Goal: Communication & Community: Answer question/provide support

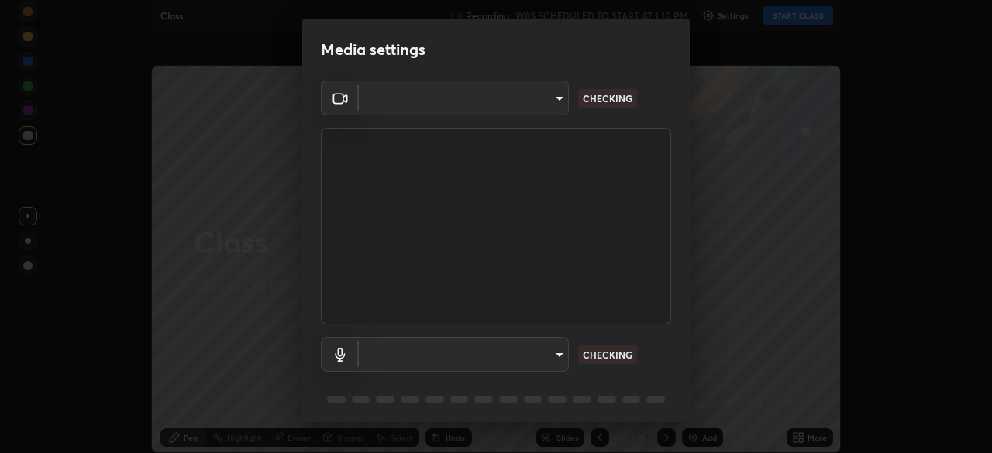
type input "e15fe1ebf70cde3bfcbeee335f8652014c7a9185cc29a01d69aea44f35fb34b8"
type input "communications"
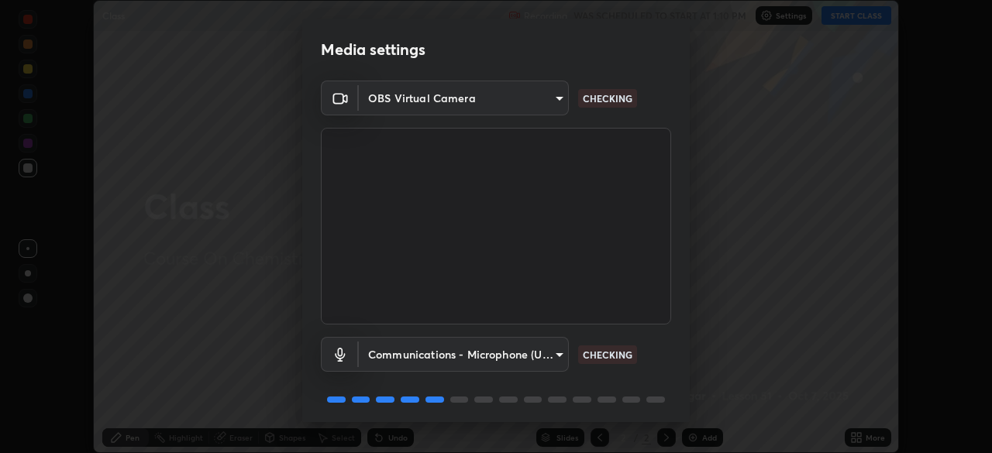
scroll to position [55, 0]
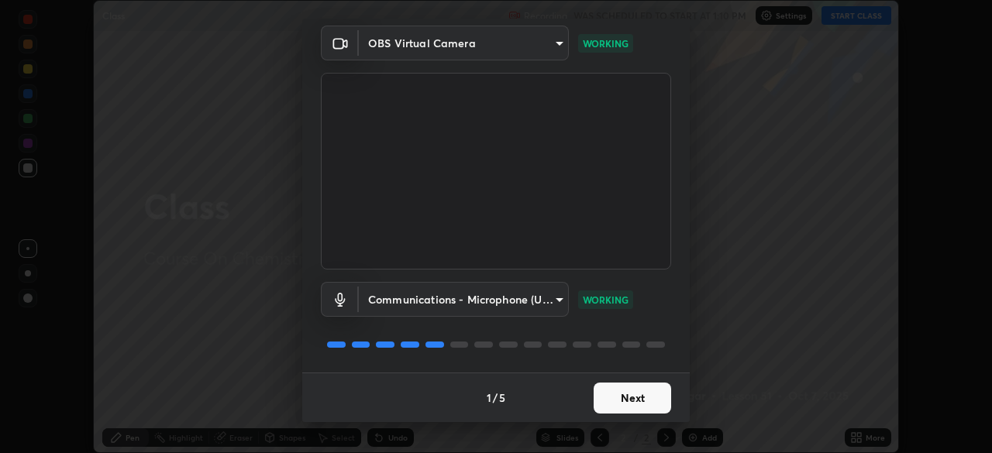
click at [656, 391] on button "Next" at bounding box center [631, 398] width 77 height 31
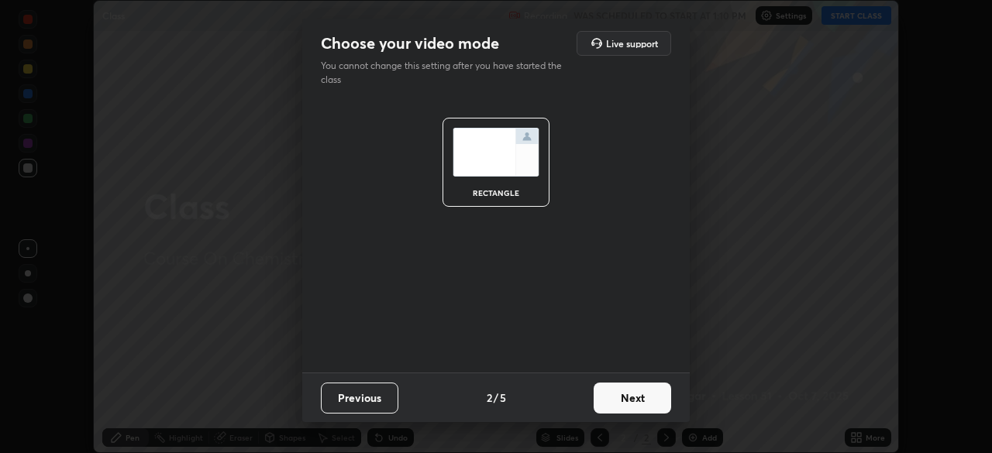
scroll to position [0, 0]
click at [649, 398] on button "Next" at bounding box center [631, 398] width 77 height 31
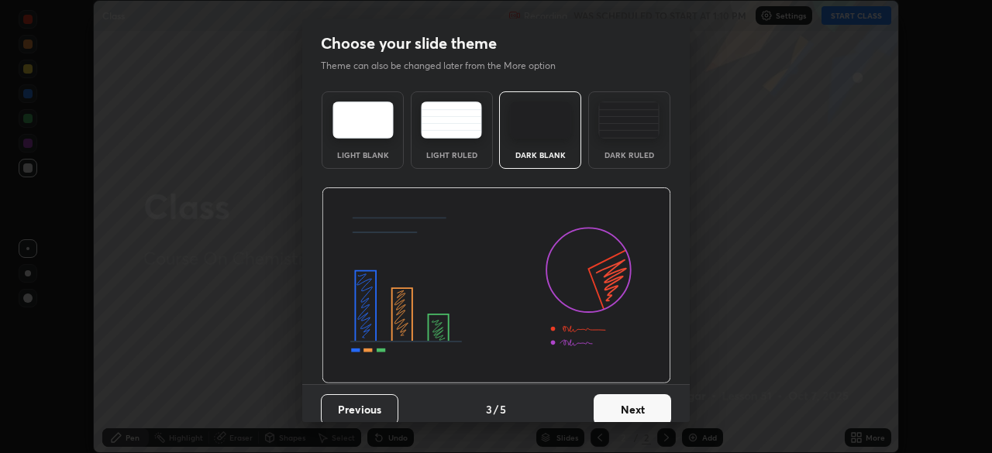
click at [649, 398] on button "Next" at bounding box center [631, 409] width 77 height 31
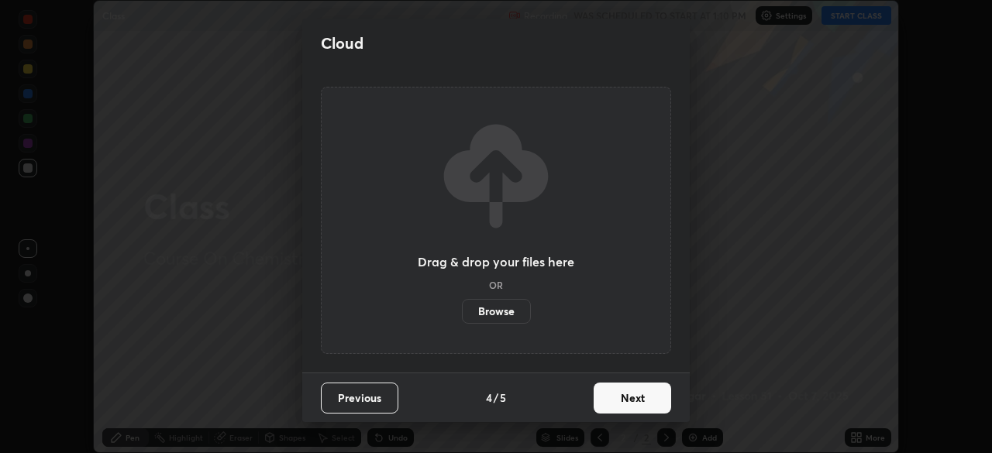
click at [643, 403] on button "Next" at bounding box center [631, 398] width 77 height 31
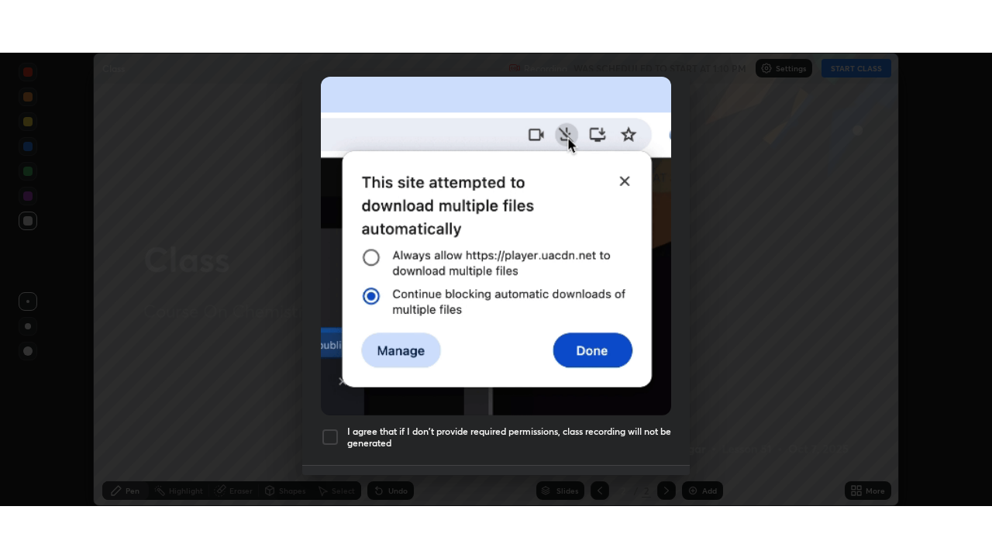
scroll to position [371, 0]
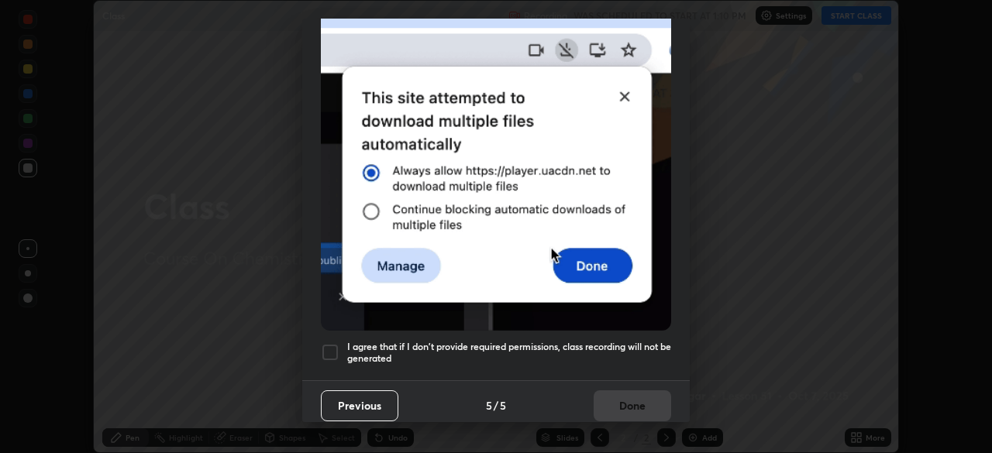
click at [627, 366] on div "Allow "Download multiple files" if prompted: If download blocked popup comes, o…" at bounding box center [495, 54] width 387 height 652
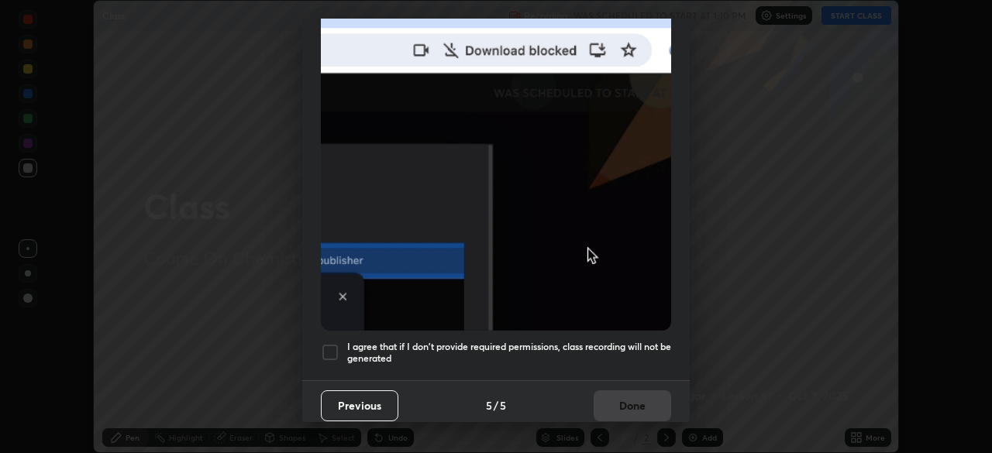
click at [624, 411] on div "Previous 5 / 5 Done" at bounding box center [495, 405] width 387 height 50
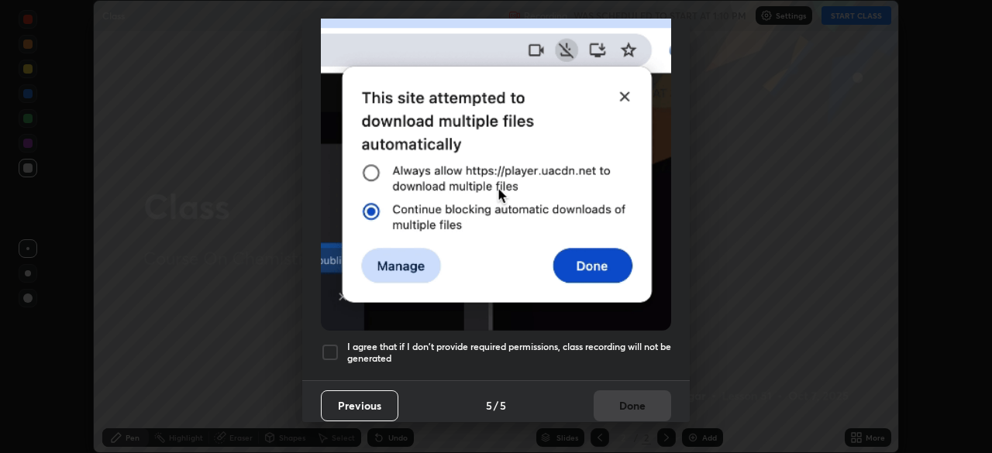
click at [649, 343] on h5 "I agree that if I don't provide required permissions, class recording will not …" at bounding box center [509, 353] width 324 height 24
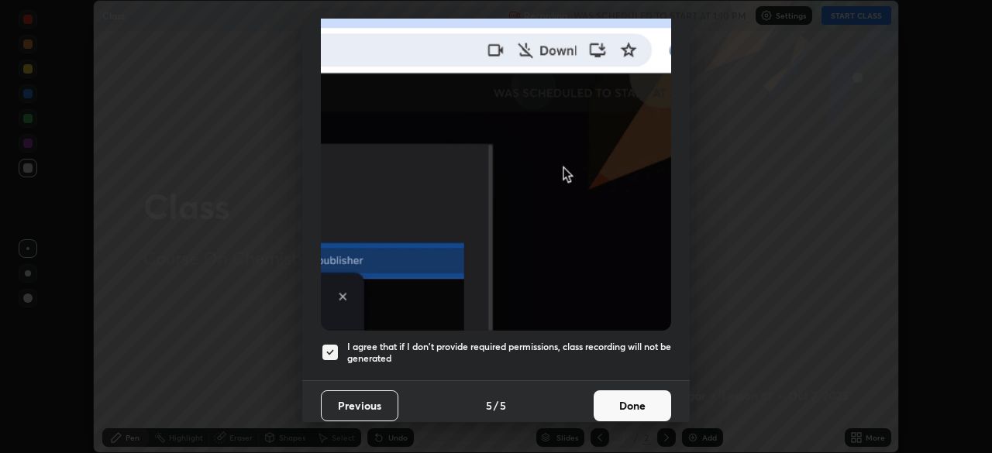
click at [638, 398] on button "Done" at bounding box center [631, 405] width 77 height 31
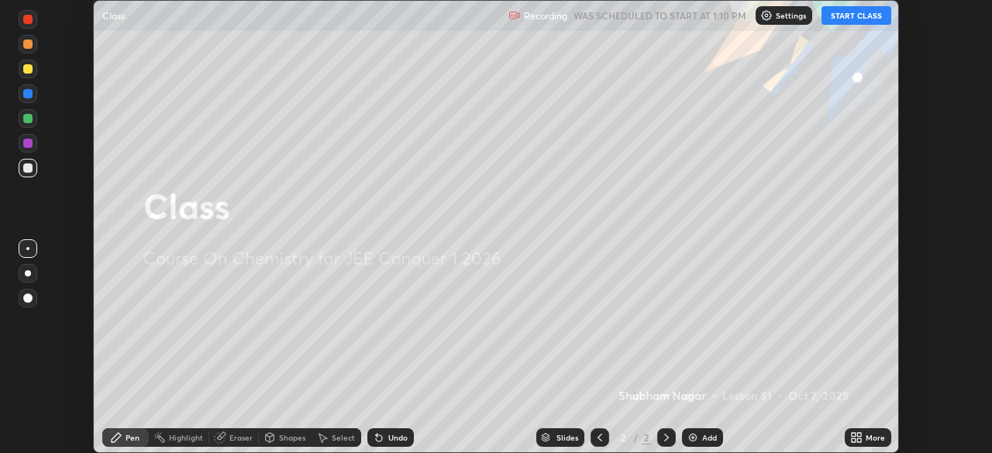
click at [850, 15] on button "START CLASS" at bounding box center [856, 15] width 70 height 19
click at [873, 446] on div "More" at bounding box center [868, 437] width 46 height 19
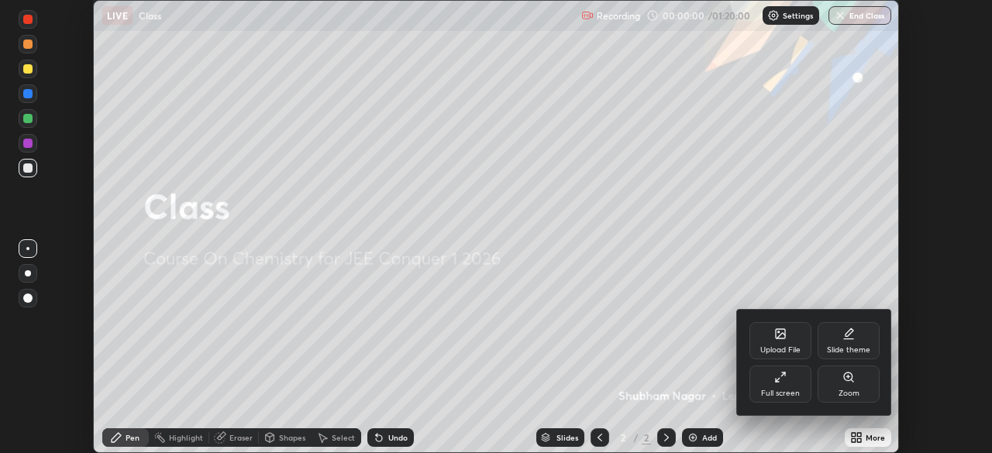
click at [753, 387] on div "Full screen" at bounding box center [780, 384] width 62 height 37
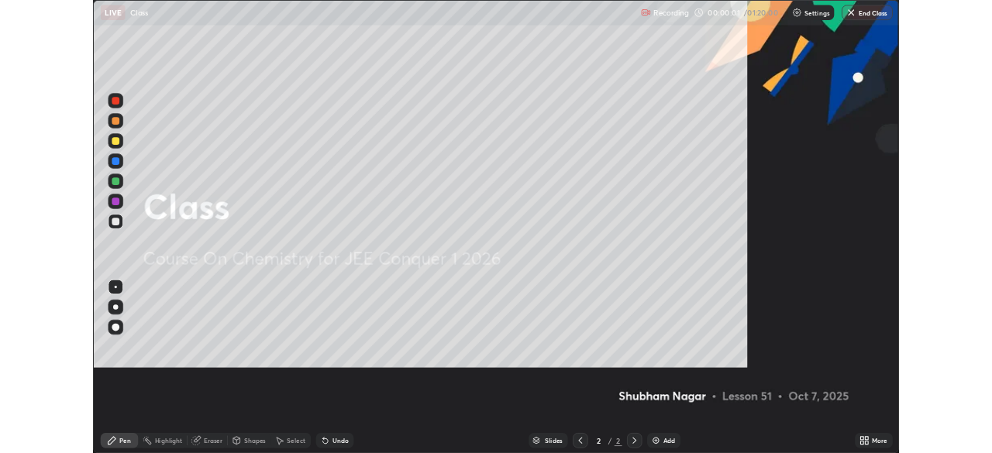
scroll to position [558, 992]
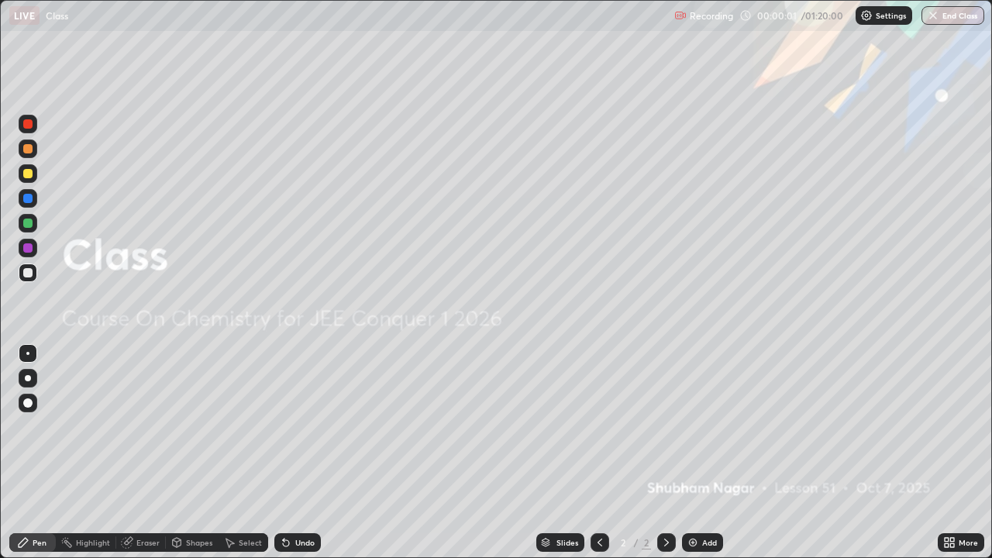
click at [698, 452] on div "Add" at bounding box center [702, 542] width 41 height 19
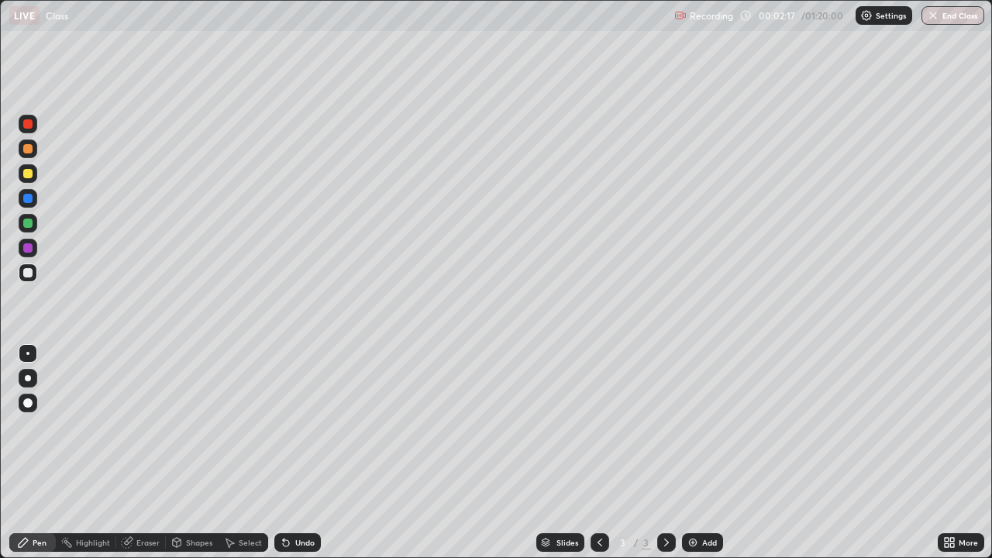
click at [36, 452] on div "Pen" at bounding box center [40, 542] width 14 height 8
click at [28, 378] on div at bounding box center [28, 378] width 6 height 6
click at [27, 226] on div at bounding box center [27, 222] width 9 height 9
click at [29, 198] on div at bounding box center [27, 198] width 9 height 9
click at [30, 280] on div at bounding box center [28, 272] width 19 height 19
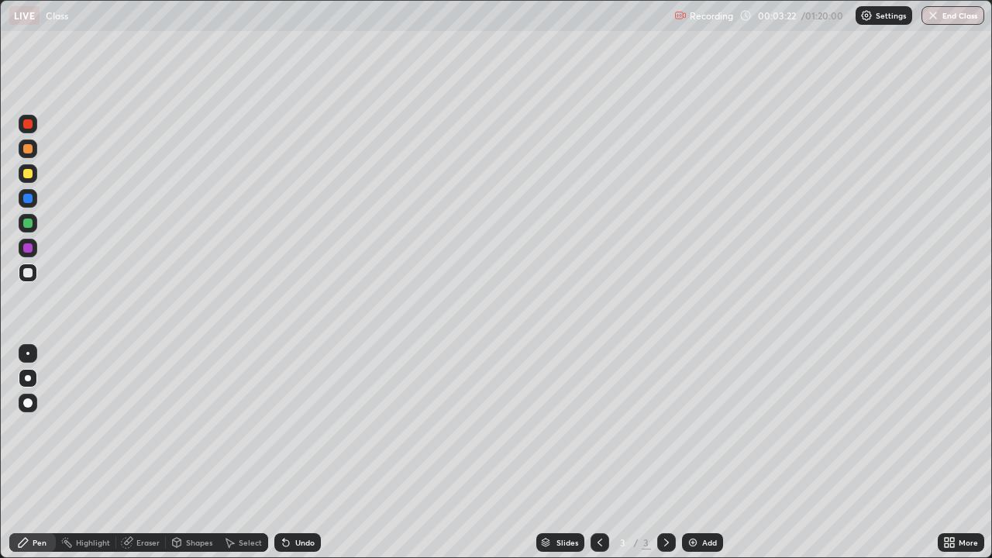
click at [28, 196] on div at bounding box center [27, 198] width 9 height 9
click at [31, 222] on div at bounding box center [27, 222] width 9 height 9
click at [29, 439] on div at bounding box center [27, 434] width 25 height 186
click at [30, 244] on div at bounding box center [27, 247] width 9 height 9
click at [28, 200] on div at bounding box center [27, 198] width 9 height 9
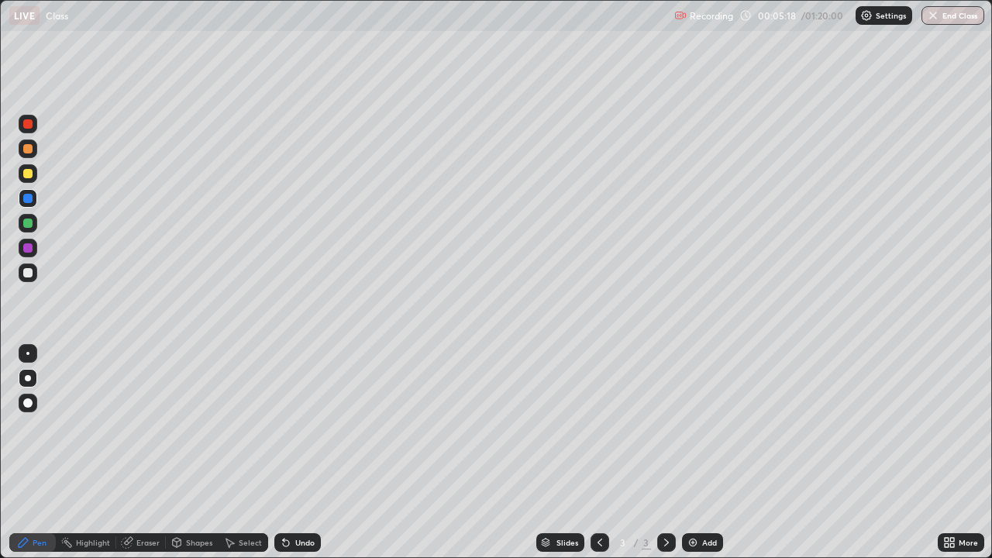
click at [26, 200] on div at bounding box center [27, 198] width 9 height 9
click at [24, 229] on div at bounding box center [28, 223] width 19 height 19
click at [25, 254] on div at bounding box center [28, 248] width 19 height 19
click at [29, 280] on div at bounding box center [28, 272] width 19 height 19
click at [28, 222] on div at bounding box center [27, 222] width 9 height 9
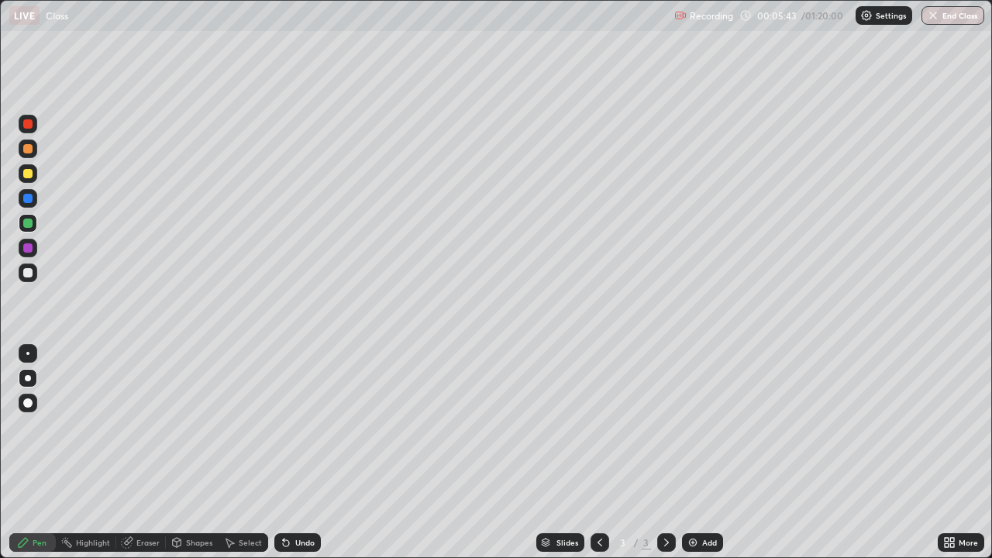
click at [24, 198] on div at bounding box center [27, 198] width 9 height 9
click at [26, 271] on div at bounding box center [27, 272] width 9 height 9
click at [29, 174] on div at bounding box center [27, 173] width 9 height 9
click at [699, 452] on div "Add" at bounding box center [702, 542] width 41 height 19
click at [285, 452] on icon at bounding box center [286, 543] width 6 height 6
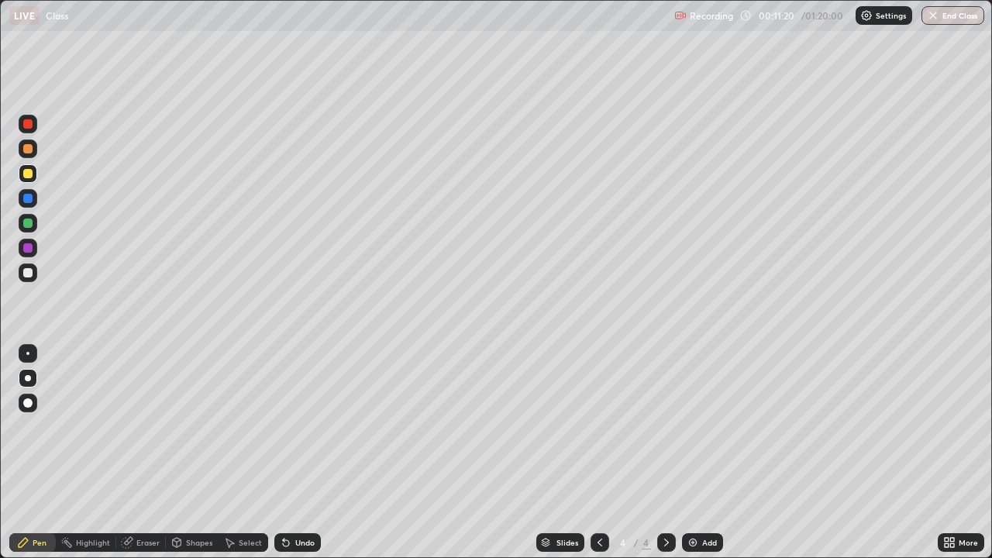
click at [284, 452] on icon at bounding box center [286, 543] width 6 height 6
click at [35, 271] on div at bounding box center [28, 272] width 19 height 19
click at [28, 225] on div at bounding box center [27, 222] width 9 height 9
click at [26, 274] on div at bounding box center [27, 272] width 9 height 9
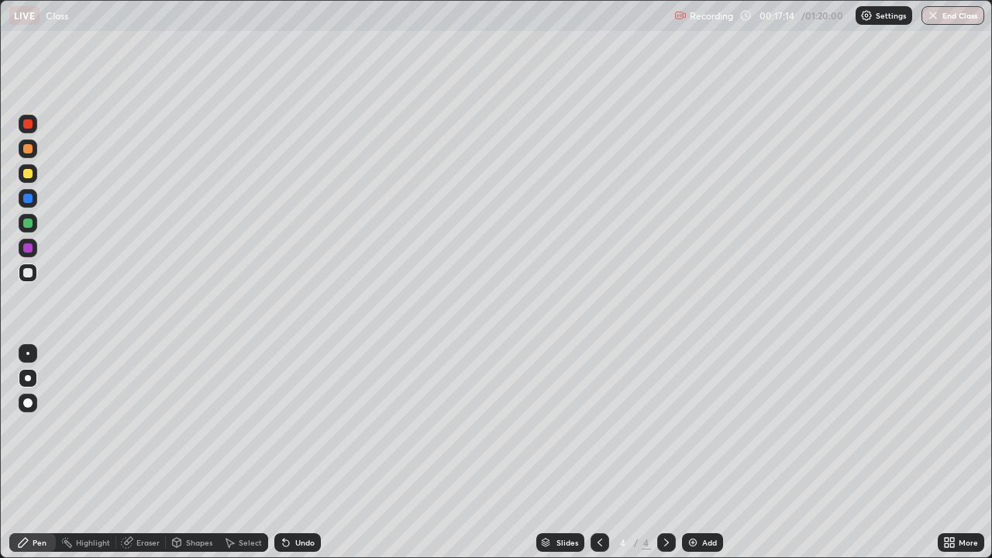
click at [28, 223] on div at bounding box center [27, 222] width 9 height 9
click at [36, 198] on div at bounding box center [28, 198] width 19 height 19
click at [27, 224] on div at bounding box center [27, 222] width 9 height 9
click at [29, 226] on div at bounding box center [27, 222] width 9 height 9
click at [26, 222] on div at bounding box center [27, 222] width 9 height 9
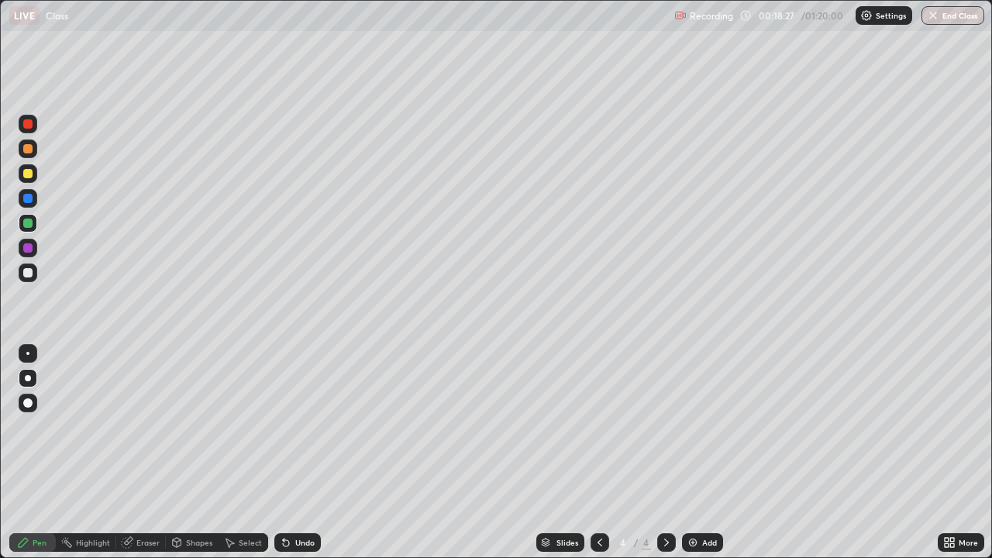
click at [21, 249] on div at bounding box center [28, 248] width 19 height 19
click at [26, 199] on div at bounding box center [27, 198] width 9 height 9
click at [27, 249] on div at bounding box center [27, 247] width 9 height 9
click at [32, 251] on div at bounding box center [28, 248] width 19 height 19
click at [597, 452] on icon at bounding box center [599, 542] width 12 height 12
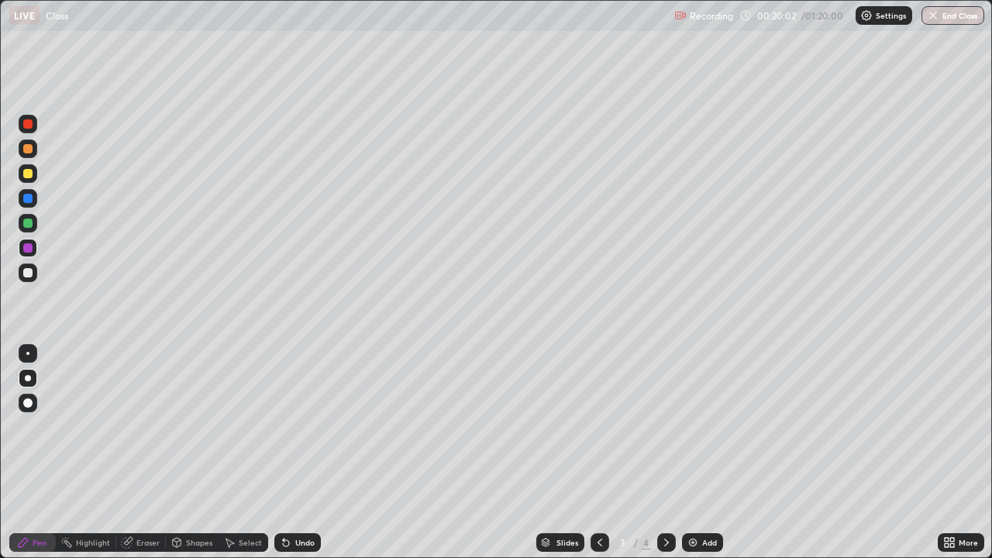
click at [662, 452] on div at bounding box center [666, 542] width 19 height 19
click at [284, 452] on icon at bounding box center [286, 543] width 6 height 6
click at [299, 452] on div "Undo" at bounding box center [304, 542] width 19 height 8
click at [30, 275] on div at bounding box center [27, 272] width 9 height 9
click at [289, 452] on icon at bounding box center [286, 542] width 12 height 12
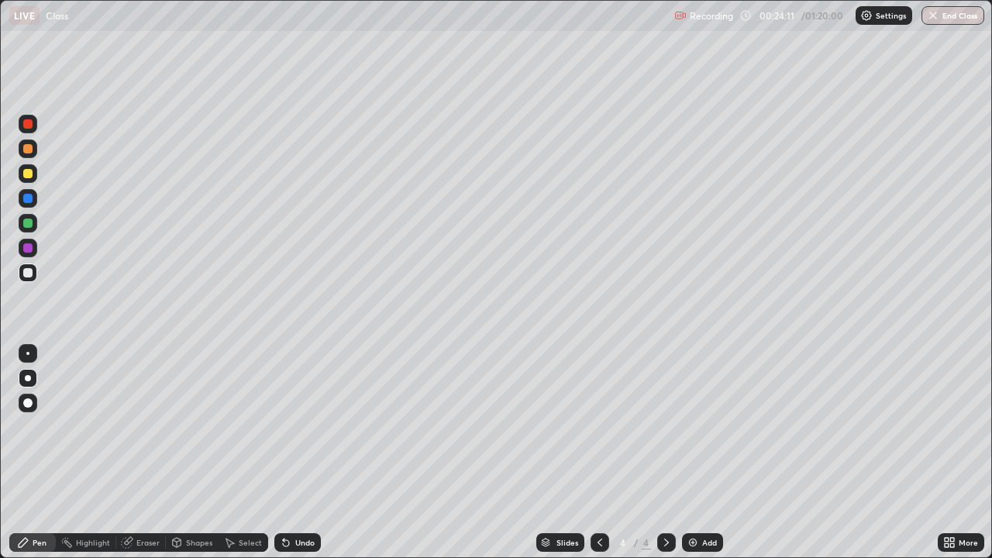
click at [150, 452] on div "Eraser" at bounding box center [147, 542] width 23 height 8
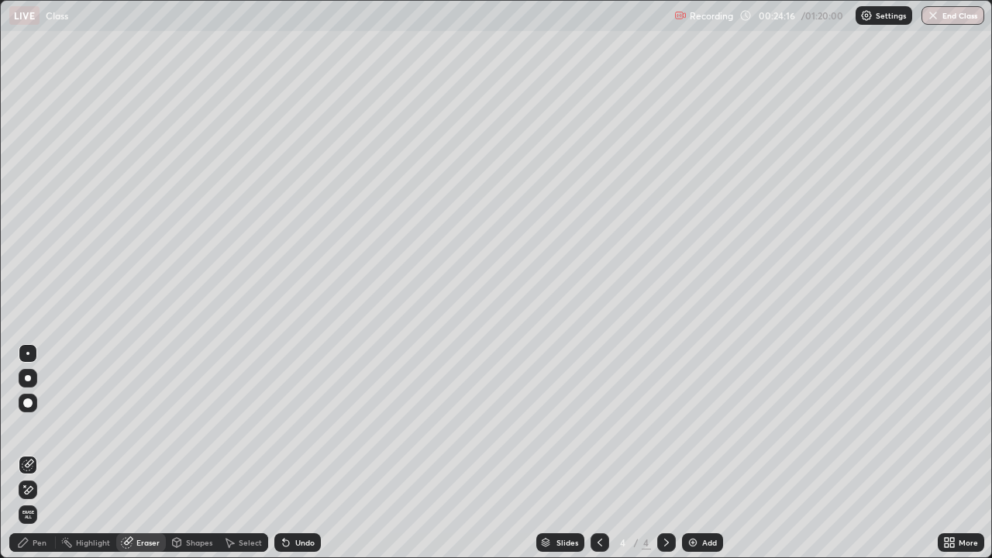
click at [35, 452] on div "Pen" at bounding box center [40, 542] width 14 height 8
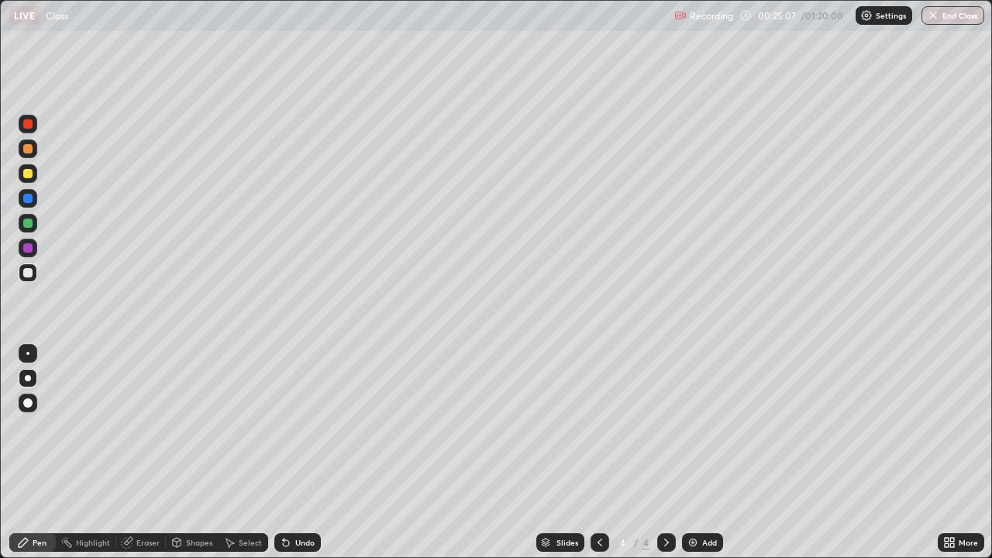
click at [657, 452] on div at bounding box center [666, 542] width 19 height 19
click at [707, 452] on div "Add" at bounding box center [702, 542] width 41 height 19
click at [31, 175] on div at bounding box center [27, 173] width 9 height 9
click at [283, 452] on icon at bounding box center [286, 543] width 6 height 6
click at [280, 452] on icon at bounding box center [286, 542] width 12 height 12
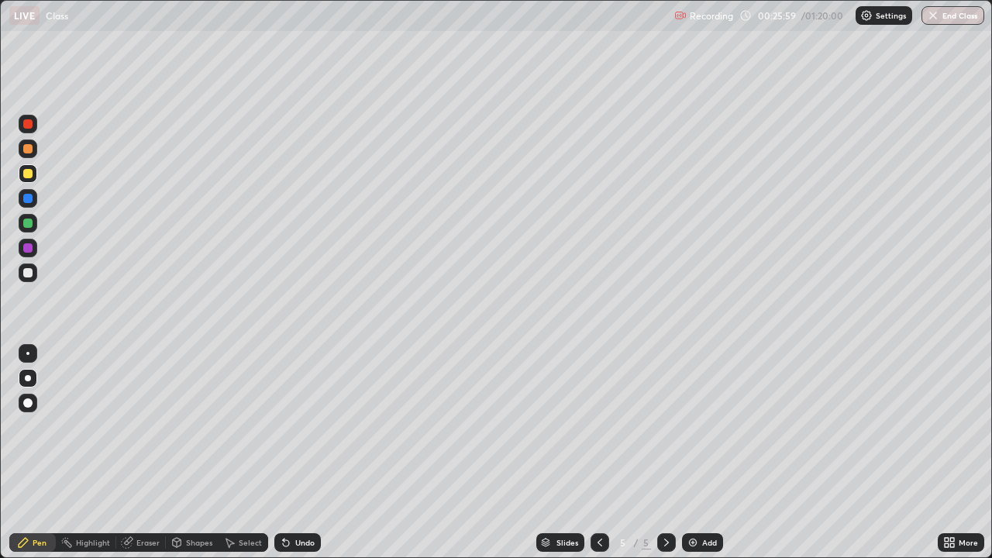
click at [283, 452] on icon at bounding box center [286, 543] width 6 height 6
click at [230, 452] on icon at bounding box center [229, 542] width 12 height 12
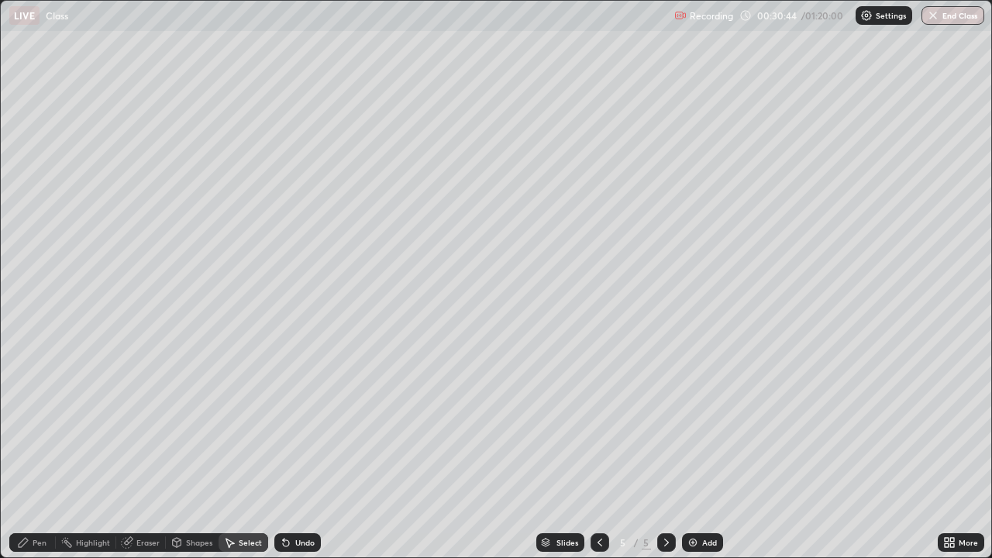
click at [236, 452] on div "Select" at bounding box center [243, 542] width 50 height 19
click at [869, 369] on div "0 ° Undo Copy Duplicate Duplicate to new slide Delete" at bounding box center [496, 279] width 990 height 556
click at [42, 452] on div "Pen" at bounding box center [40, 542] width 14 height 8
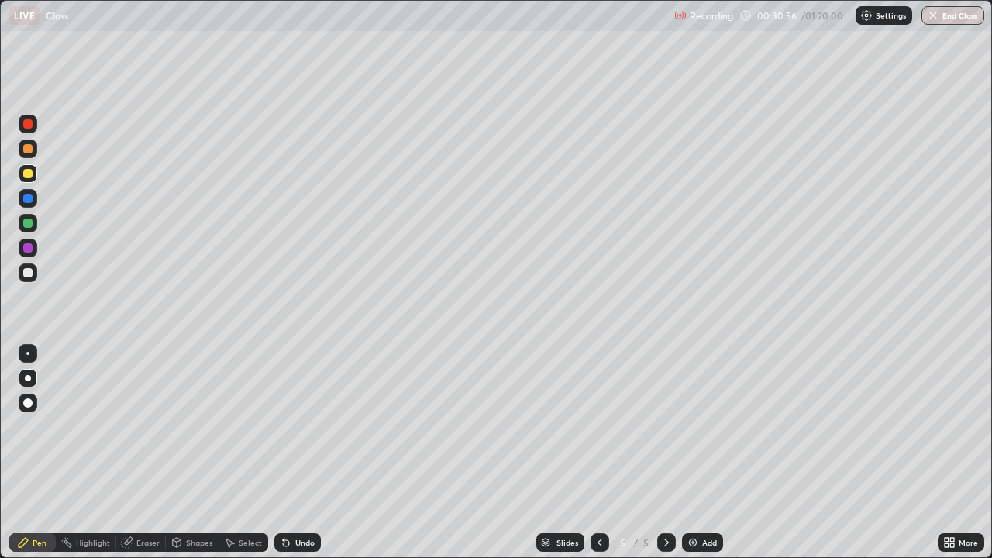
click at [25, 277] on div at bounding box center [27, 272] width 9 height 9
click at [288, 452] on div "Undo" at bounding box center [297, 542] width 46 height 19
click at [290, 452] on div "Undo" at bounding box center [297, 542] width 46 height 19
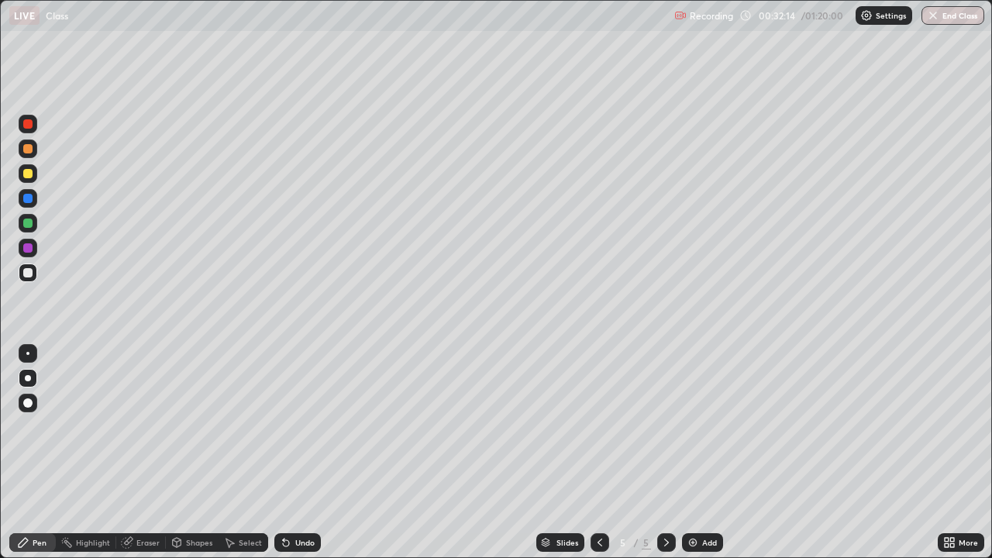
click at [290, 452] on div "Undo" at bounding box center [297, 542] width 46 height 19
click at [291, 452] on div "Undo" at bounding box center [297, 542] width 46 height 19
click at [295, 452] on div "Undo" at bounding box center [304, 542] width 19 height 8
click at [693, 452] on img at bounding box center [692, 542] width 12 height 12
click at [32, 176] on div at bounding box center [27, 173] width 9 height 9
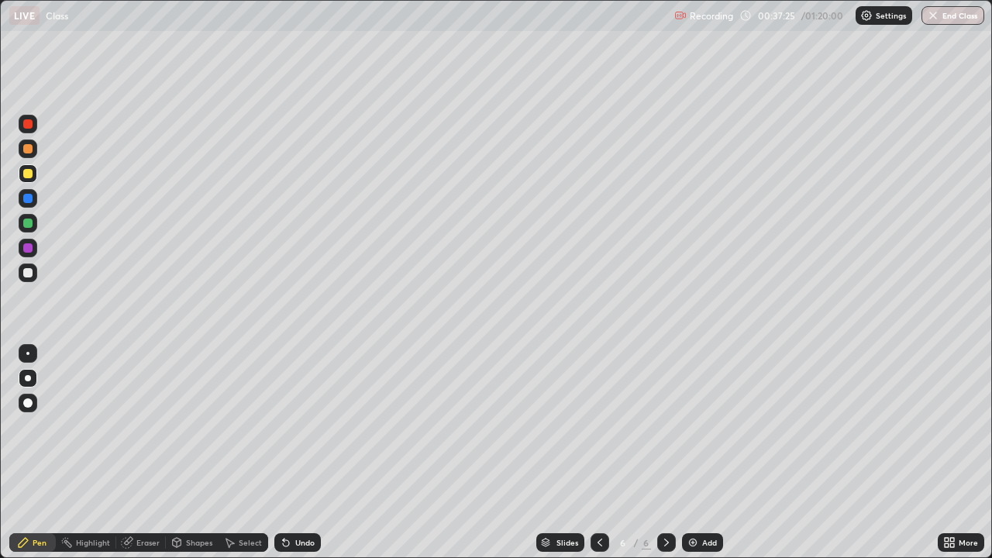
click at [295, 452] on div "Undo" at bounding box center [304, 542] width 19 height 8
click at [287, 452] on icon at bounding box center [286, 542] width 12 height 12
click at [26, 273] on div at bounding box center [27, 272] width 9 height 9
click at [689, 452] on img at bounding box center [692, 542] width 12 height 12
click at [28, 175] on div at bounding box center [27, 173] width 9 height 9
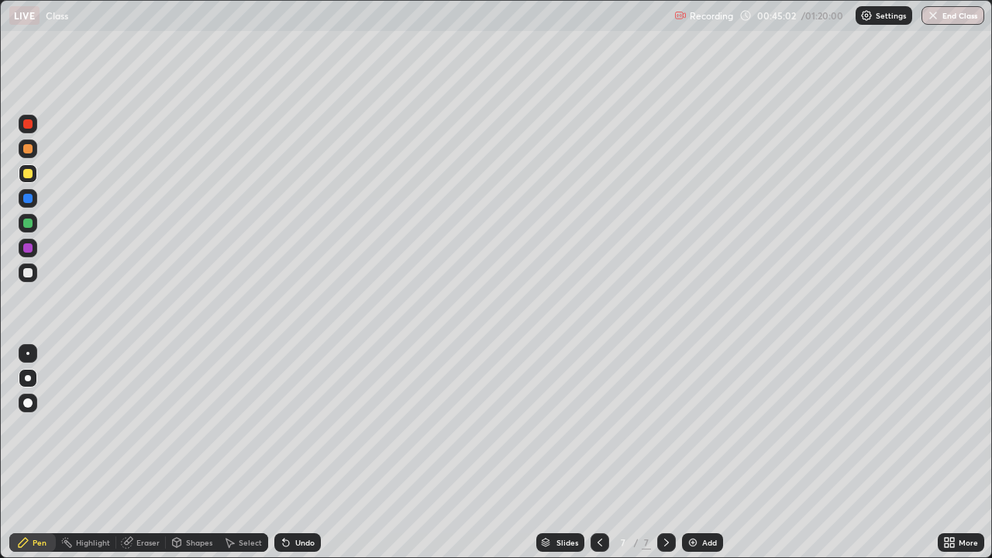
click at [291, 452] on div "Undo" at bounding box center [297, 542] width 46 height 19
click at [283, 452] on icon at bounding box center [286, 543] width 6 height 6
click at [287, 452] on icon at bounding box center [286, 542] width 12 height 12
click at [30, 275] on div at bounding box center [27, 272] width 9 height 9
click at [702, 452] on div "Add" at bounding box center [709, 542] width 15 height 8
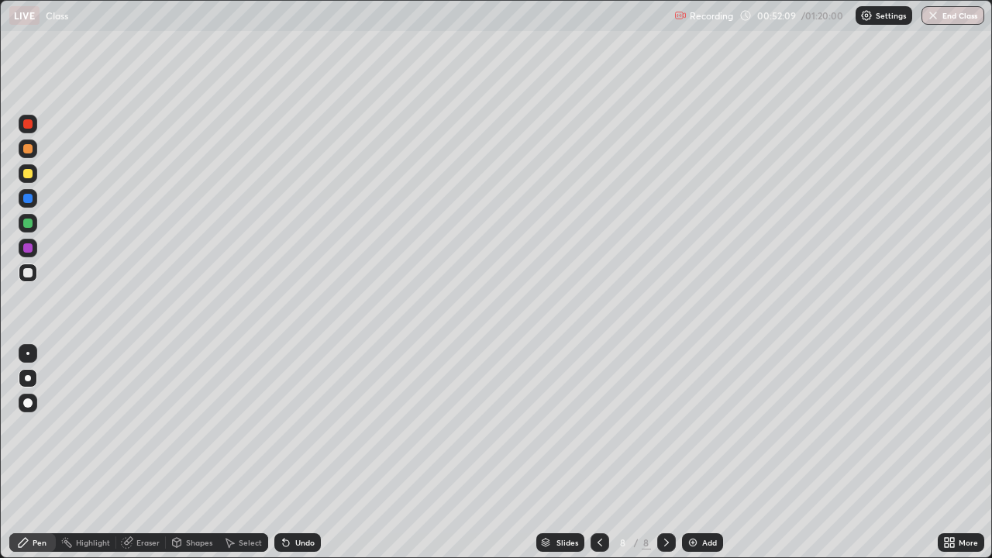
click at [31, 170] on div at bounding box center [27, 173] width 9 height 9
click at [30, 273] on div at bounding box center [27, 272] width 9 height 9
click at [290, 452] on div "Undo" at bounding box center [297, 542] width 46 height 19
click at [283, 452] on icon at bounding box center [286, 543] width 6 height 6
click at [283, 452] on icon at bounding box center [284, 539] width 2 height 2
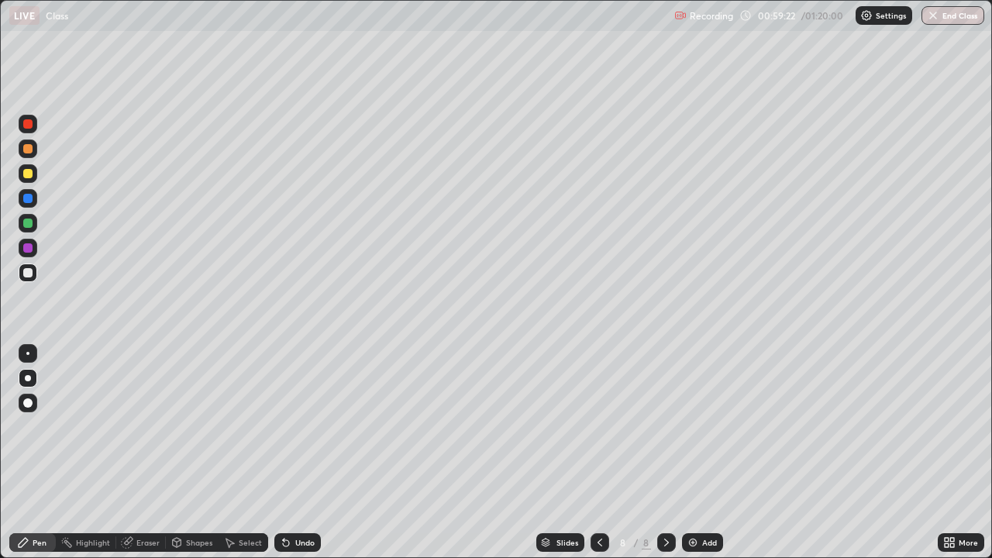
click at [287, 452] on icon at bounding box center [286, 543] width 6 height 6
click at [283, 452] on icon at bounding box center [286, 543] width 6 height 6
click at [295, 452] on div "Undo" at bounding box center [304, 542] width 19 height 8
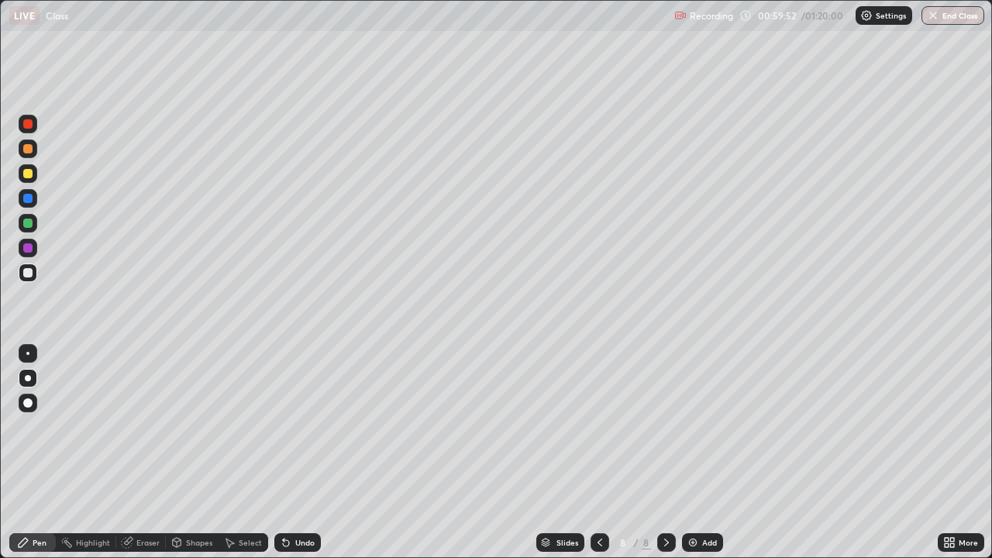
click at [295, 452] on div "Undo" at bounding box center [304, 542] width 19 height 8
click at [703, 452] on div "Add" at bounding box center [709, 542] width 15 height 8
click at [28, 180] on div at bounding box center [28, 173] width 19 height 19
click at [287, 452] on icon at bounding box center [286, 542] width 12 height 12
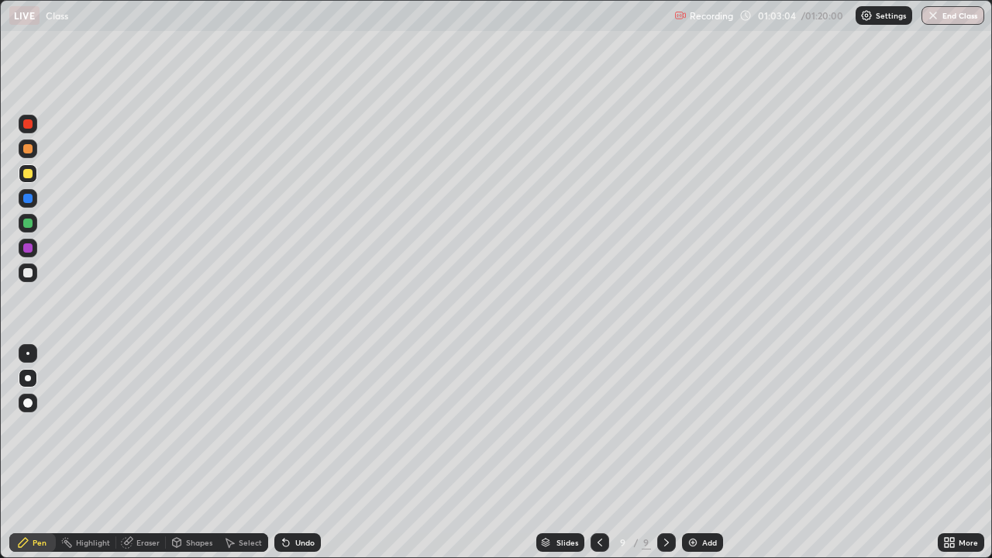
click at [290, 452] on icon at bounding box center [286, 542] width 12 height 12
click at [0, 452] on div "Pen Highlight Eraser Shapes Select Undo Slides 9 / 9 Add More" at bounding box center [496, 542] width 992 height 31
click at [284, 452] on icon at bounding box center [286, 543] width 6 height 6
click at [28, 271] on div at bounding box center [27, 272] width 9 height 9
click at [286, 452] on icon at bounding box center [286, 543] width 6 height 6
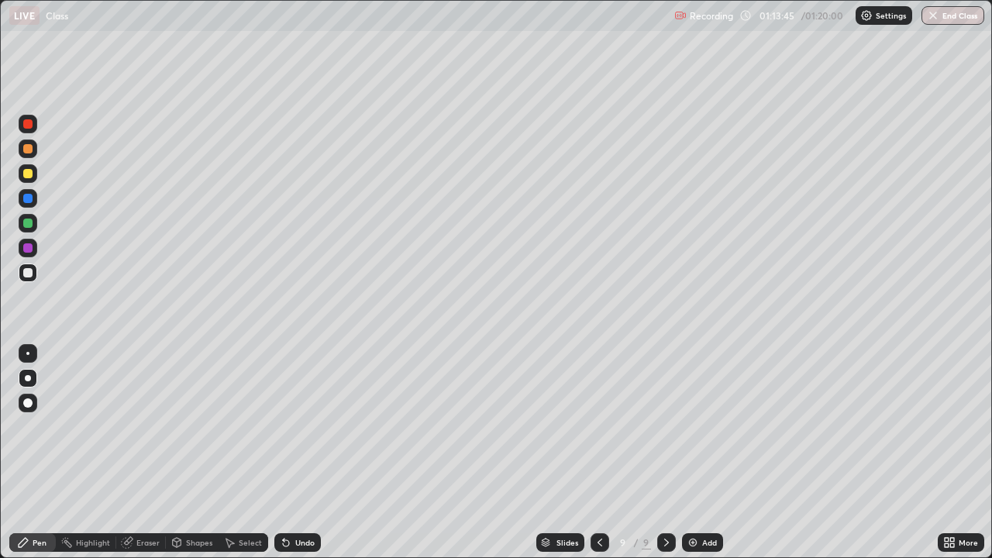
click at [298, 452] on div "Undo" at bounding box center [304, 542] width 19 height 8
click at [957, 17] on button "End Class" at bounding box center [953, 15] width 61 height 19
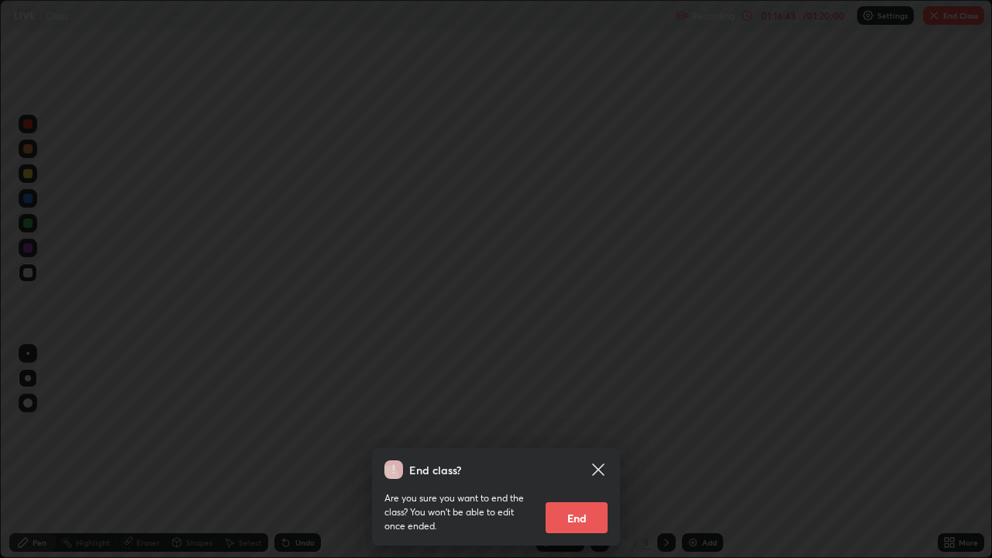
click at [586, 452] on button "End" at bounding box center [576, 517] width 62 height 31
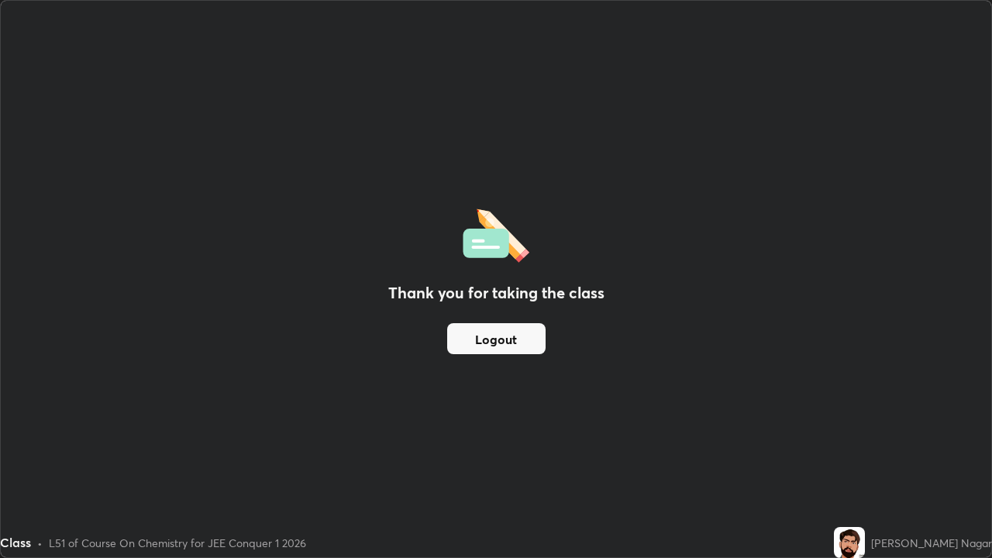
click at [522, 339] on button "Logout" at bounding box center [496, 338] width 98 height 31
click at [522, 338] on button "Logout" at bounding box center [496, 338] width 98 height 31
click at [508, 340] on button "Logout" at bounding box center [496, 338] width 98 height 31
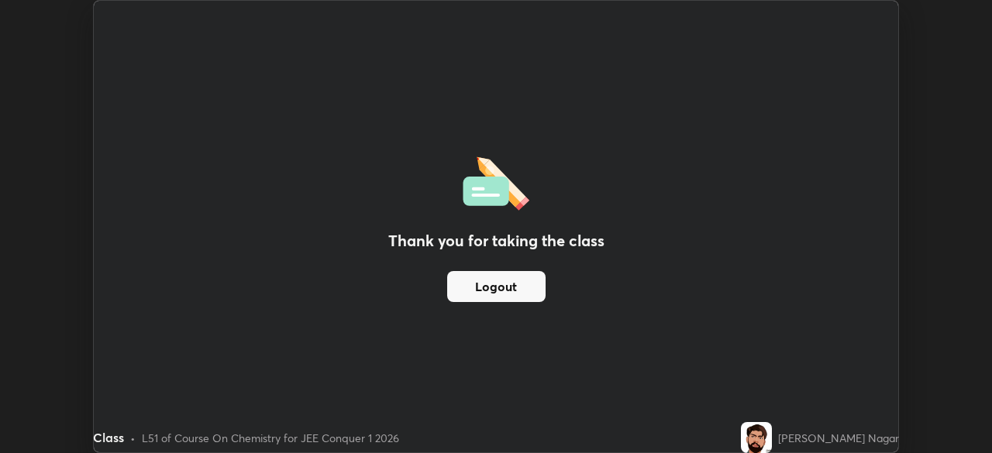
scroll to position [77026, 76488]
